Goal: Task Accomplishment & Management: Manage account settings

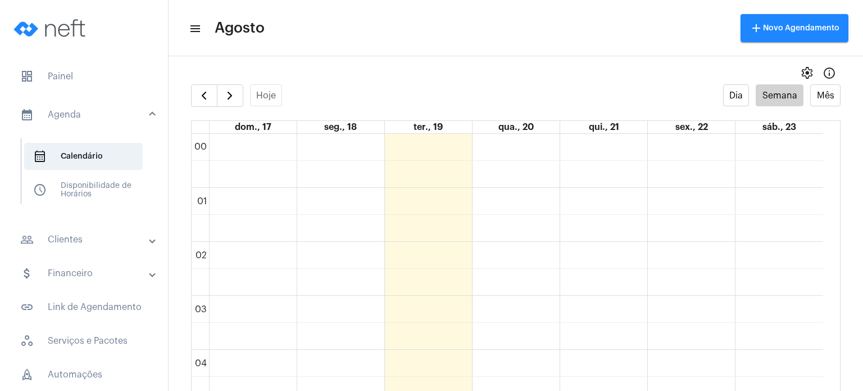
scroll to position [324, 0]
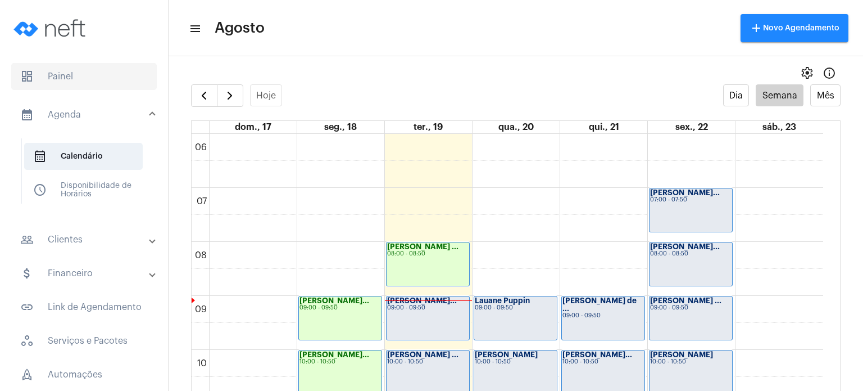
click at [65, 74] on span "dashboard Painel" at bounding box center [84, 76] width 146 height 27
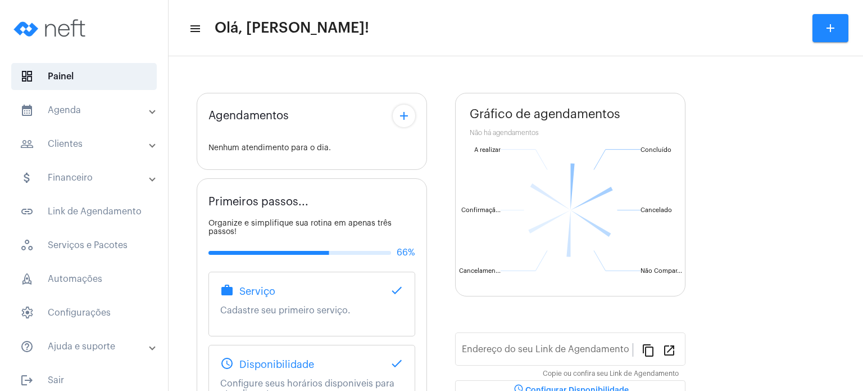
type input "[URL][DOMAIN_NAME]"
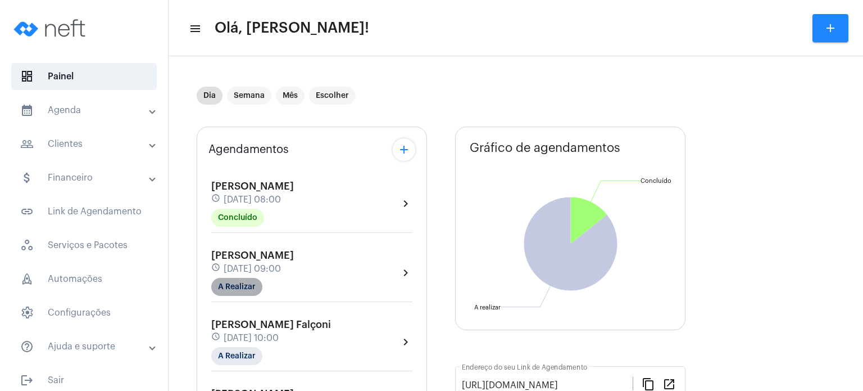
click at [250, 292] on mat-chip "A Realizar" at bounding box center [236, 287] width 51 height 18
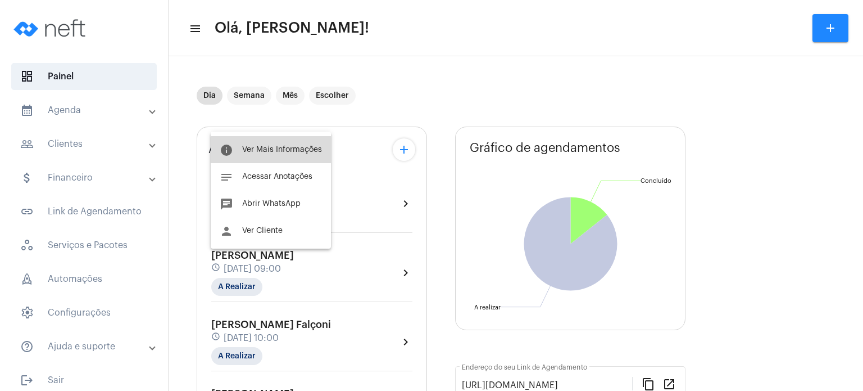
click at [283, 157] on button "info Ver Mais Informações" at bounding box center [271, 149] width 120 height 27
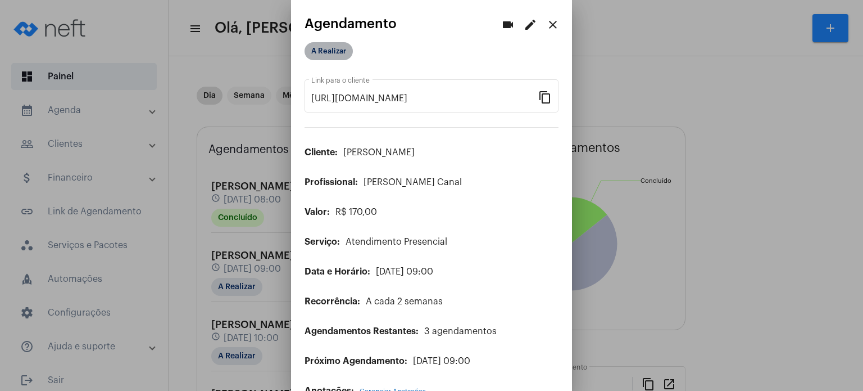
click at [336, 50] on mat-chip "A Realizar" at bounding box center [329, 51] width 48 height 18
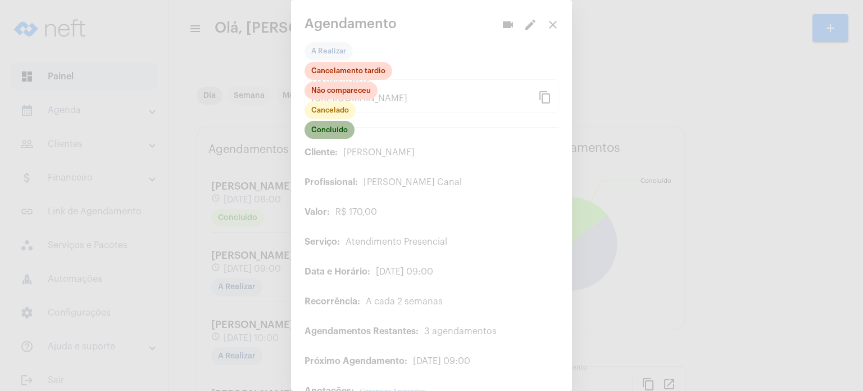
click at [330, 131] on mat-chip "Concluído" at bounding box center [330, 130] width 50 height 18
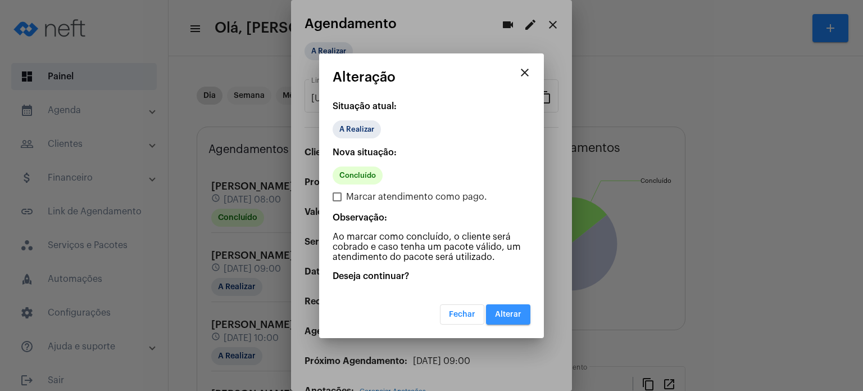
click at [522, 318] on button "Alterar" at bounding box center [508, 314] width 44 height 20
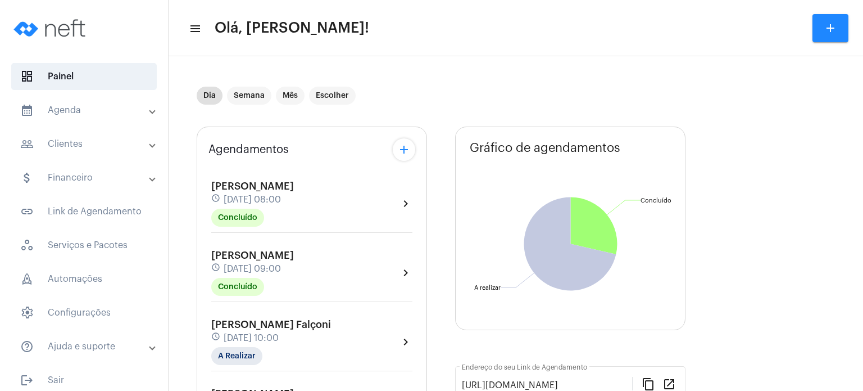
click at [203, 206] on div "Agendamentos add [PERSON_NAME] Ceschin schedule [DATE] 08:00 Concluído chevron_…" at bounding box center [312, 393] width 230 height 535
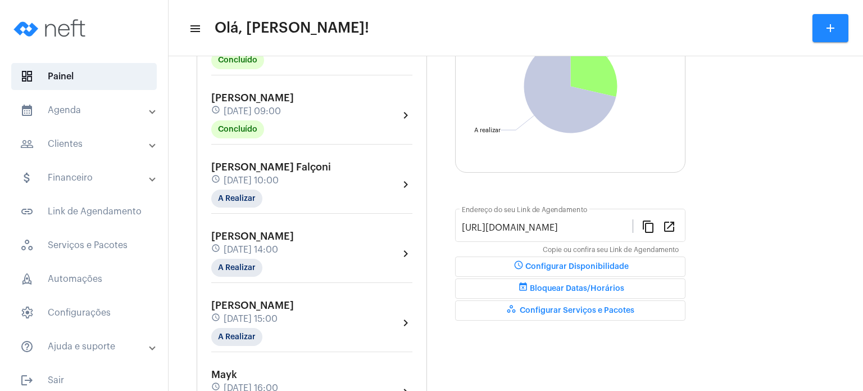
scroll to position [180, 0]
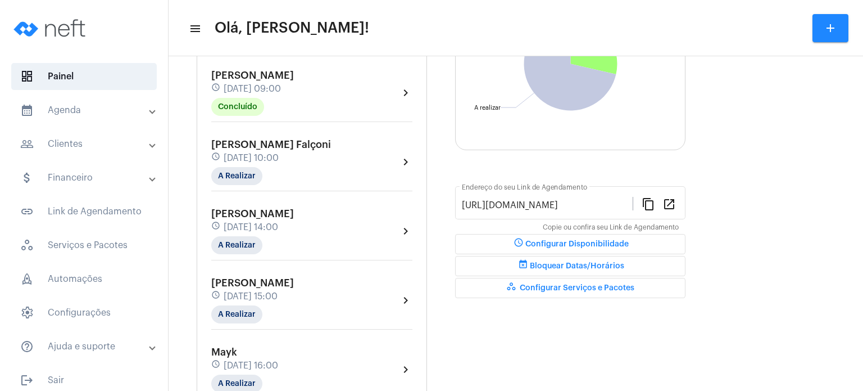
click at [202, 242] on div "Agendamentos add [PERSON_NAME] Ceschin schedule [DATE] 08:00 Concluído chevron_…" at bounding box center [312, 214] width 230 height 535
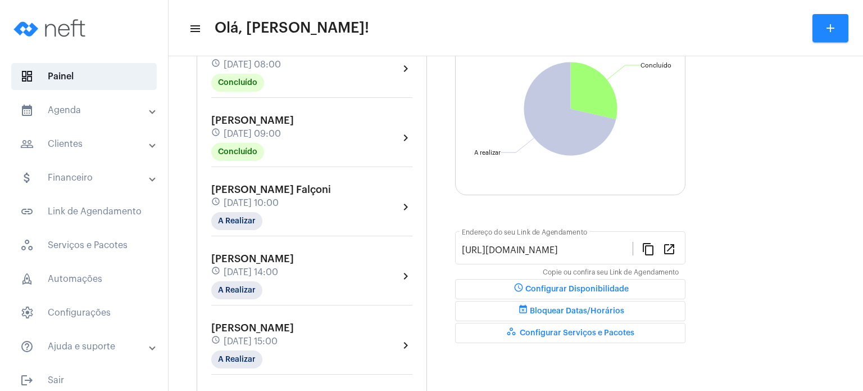
scroll to position [112, 0]
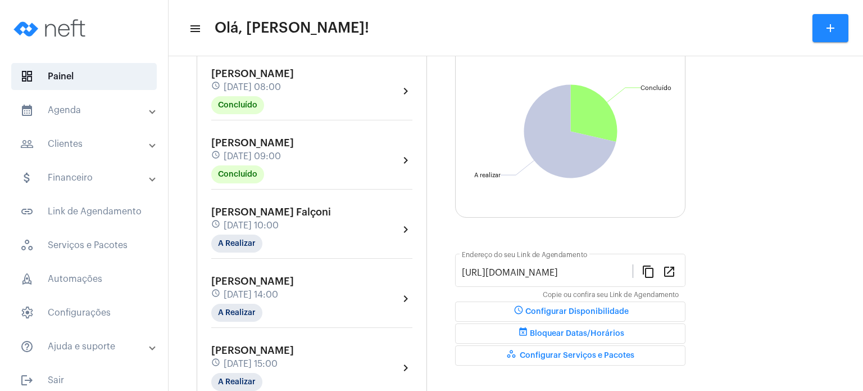
click at [293, 173] on div "[PERSON_NAME] schedule [DATE] 09:00 Concluído" at bounding box center [252, 160] width 83 height 46
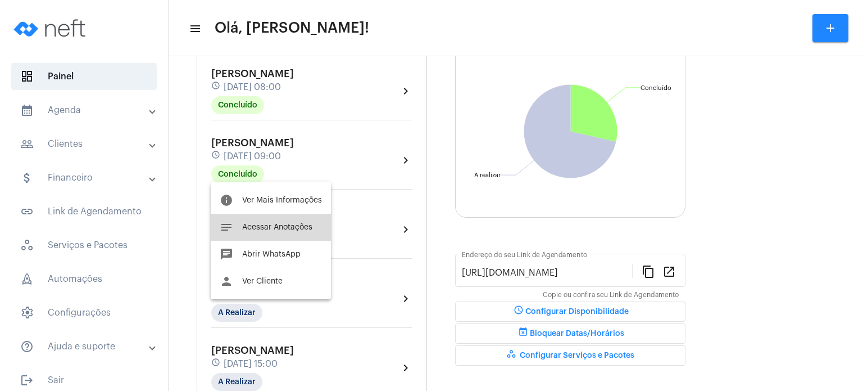
click at [284, 226] on span "Acessar Anotações" at bounding box center [277, 227] width 70 height 8
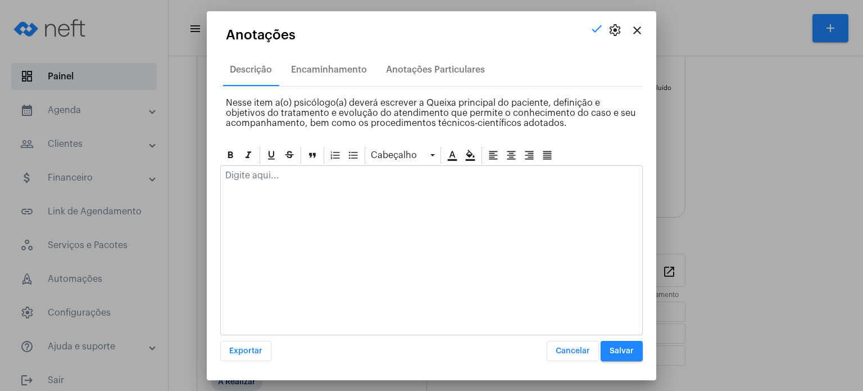
click at [298, 184] on div at bounding box center [432, 178] width 422 height 25
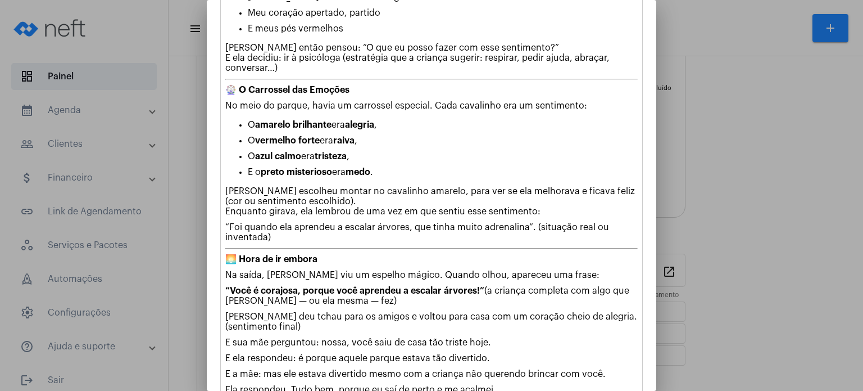
scroll to position [686, 0]
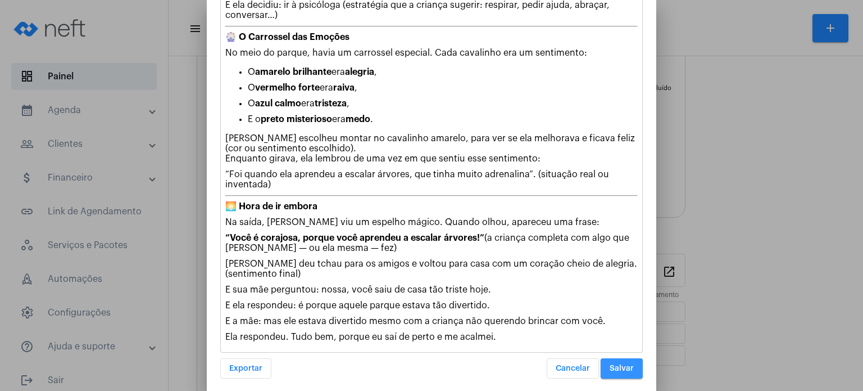
click at [610, 366] on button "Salvar" at bounding box center [622, 368] width 42 height 20
